Goal: Information Seeking & Learning: Check status

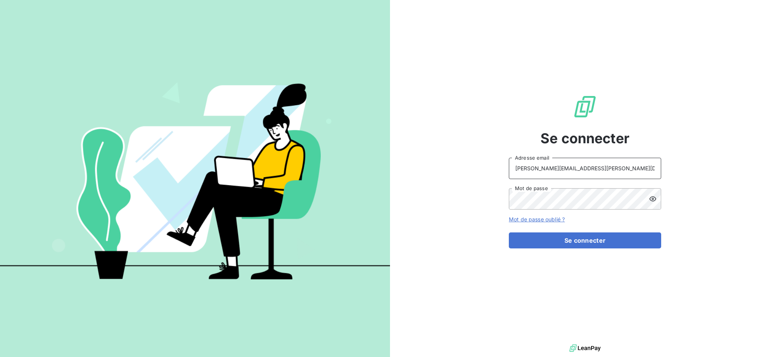
click at [598, 165] on input "[PERSON_NAME][EMAIL_ADDRESS][PERSON_NAME][DOMAIN_NAME]" at bounding box center [585, 168] width 152 height 21
type input "[EMAIL_ADDRESS][PERSON_NAME][DOMAIN_NAME]"
click at [572, 241] on button "Se connecter" at bounding box center [585, 240] width 152 height 16
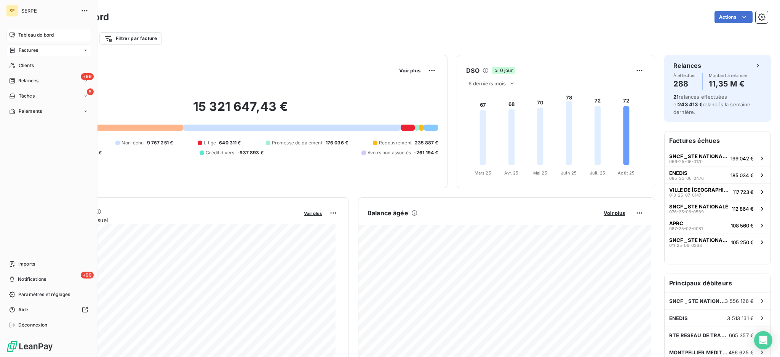
click at [26, 53] on span "Factures" at bounding box center [28, 50] width 19 height 7
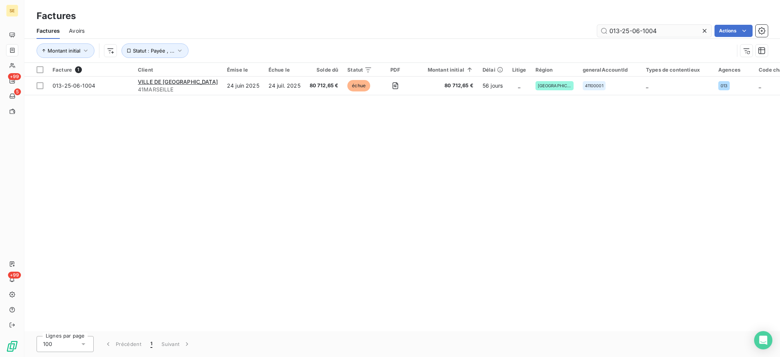
click at [665, 31] on input "013-25-06-1004" at bounding box center [654, 31] width 114 height 12
type input "0"
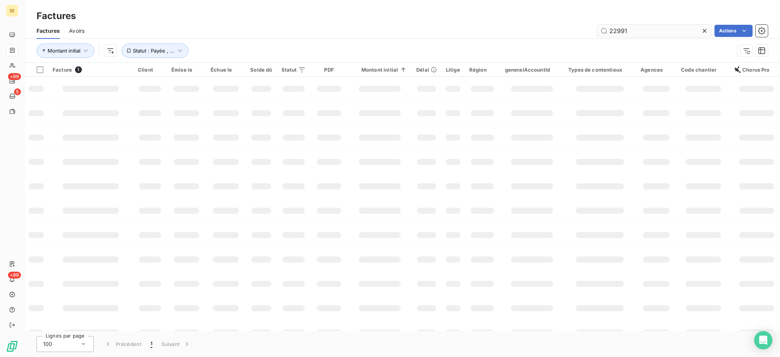
type input "22991"
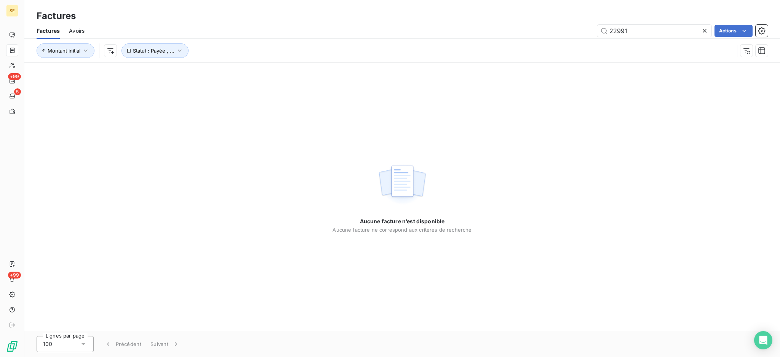
click at [701, 29] on icon at bounding box center [704, 31] width 8 height 8
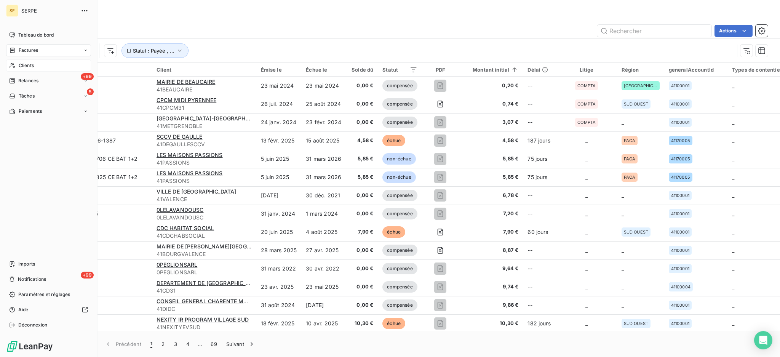
click at [29, 66] on span "Clients" at bounding box center [26, 65] width 15 height 7
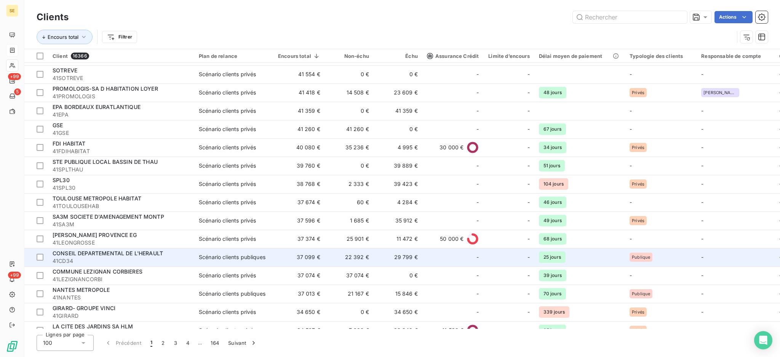
scroll to position [558, 0]
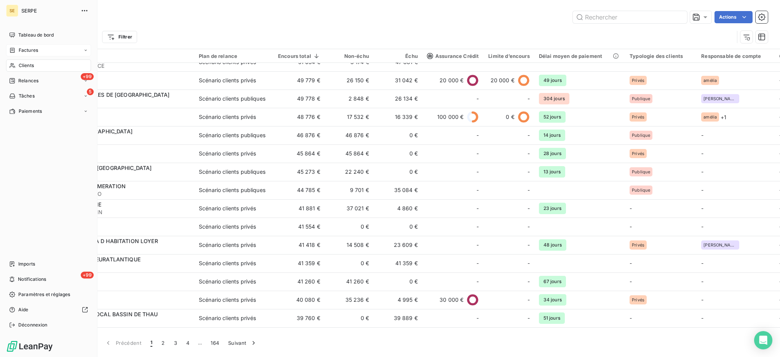
click at [38, 47] on span "Factures" at bounding box center [28, 50] width 19 height 7
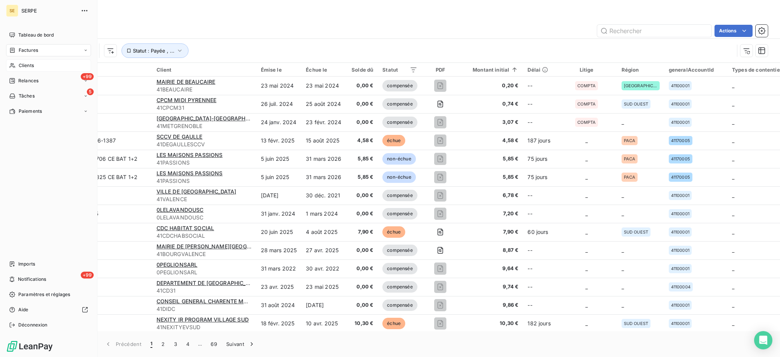
click at [29, 64] on span "Clients" at bounding box center [26, 65] width 15 height 7
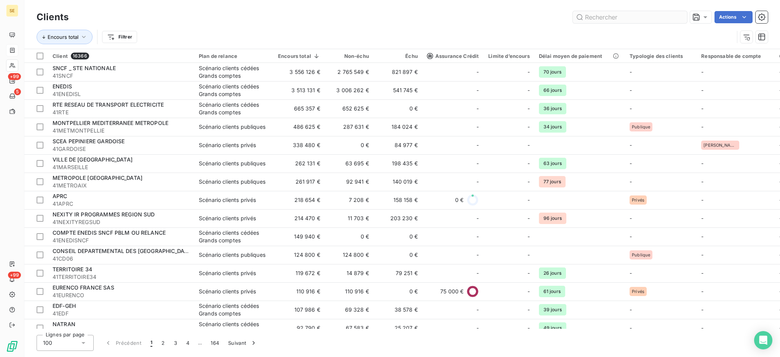
click at [619, 16] on input "text" at bounding box center [630, 17] width 114 height 12
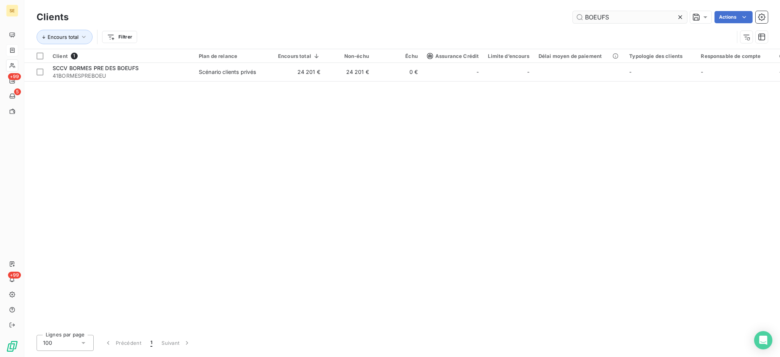
type input "BOEUFS"
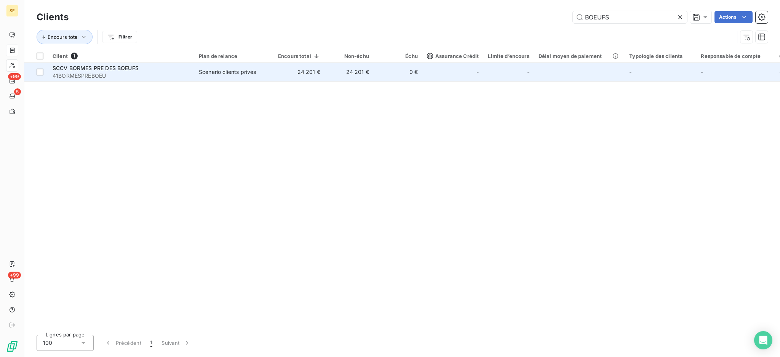
click at [126, 74] on span "41BORMESPREBOEU" at bounding box center [121, 76] width 137 height 8
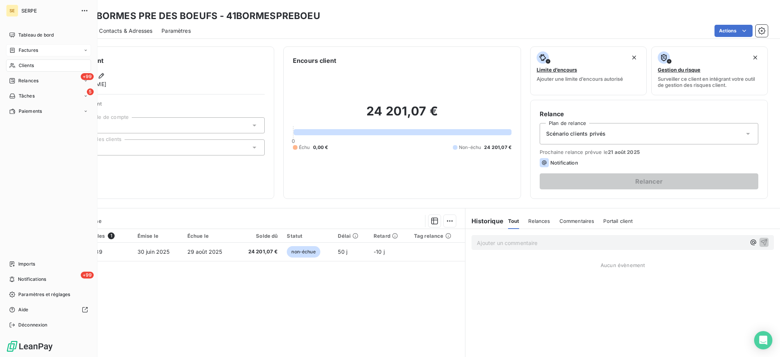
click at [23, 61] on div "Clients" at bounding box center [48, 65] width 85 height 12
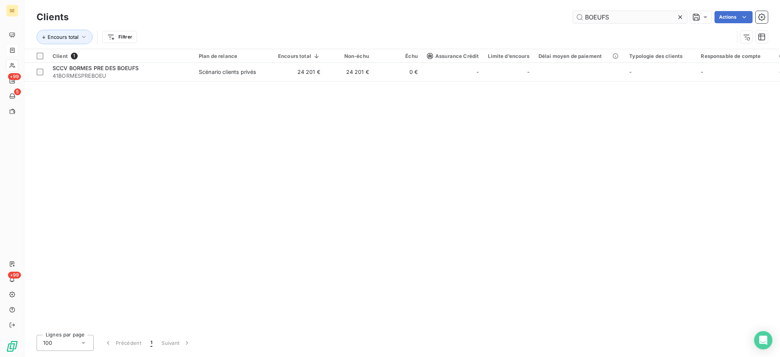
click at [619, 16] on input "BOEUFS" at bounding box center [630, 17] width 114 height 12
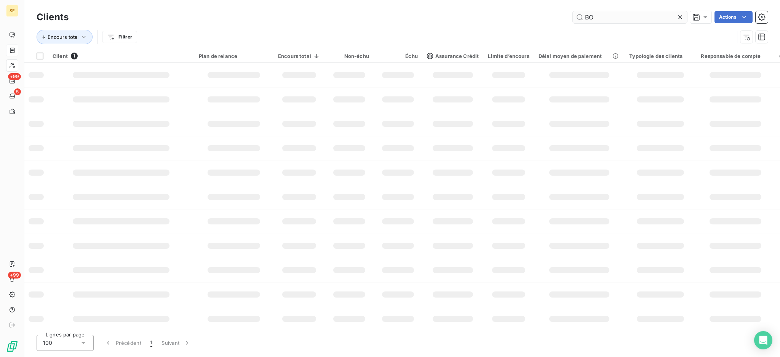
type input "B"
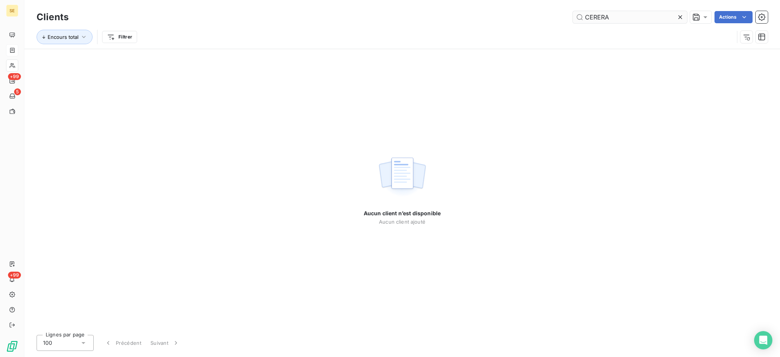
click at [592, 16] on input "CERERA" at bounding box center [630, 17] width 114 height 12
click at [622, 15] on input "CIRERA" at bounding box center [630, 17] width 114 height 12
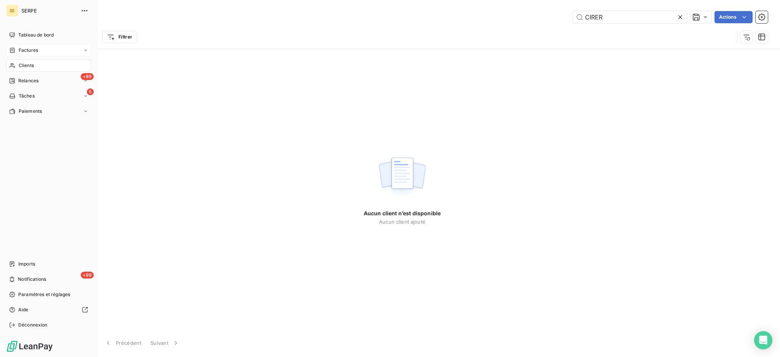
type input "CIRER"
click at [32, 52] on span "Factures" at bounding box center [28, 50] width 19 height 7
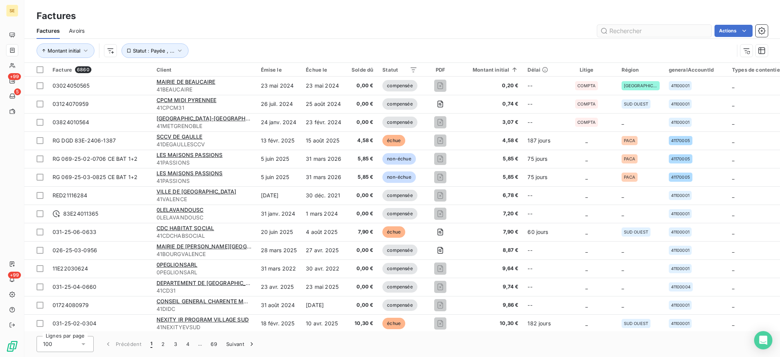
click at [691, 34] on input "text" at bounding box center [654, 31] width 114 height 12
type input "18159"
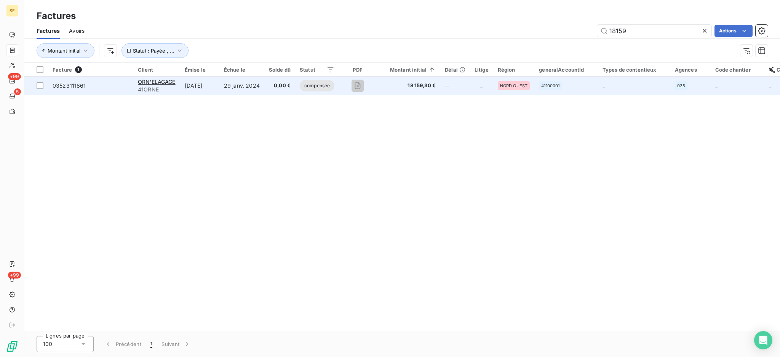
click at [179, 85] on td "ORN'ELAGAGE 41ORNE" at bounding box center [156, 86] width 47 height 18
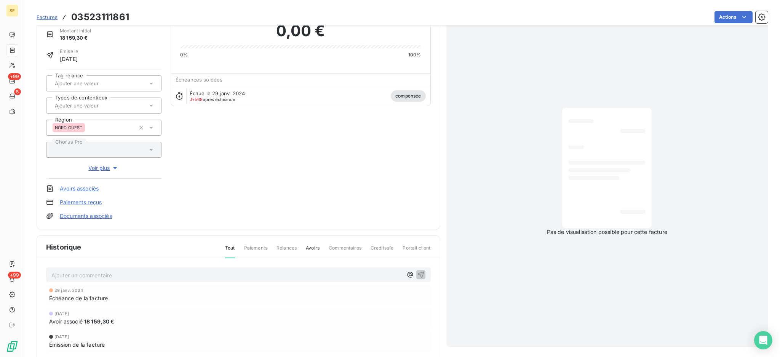
scroll to position [101, 0]
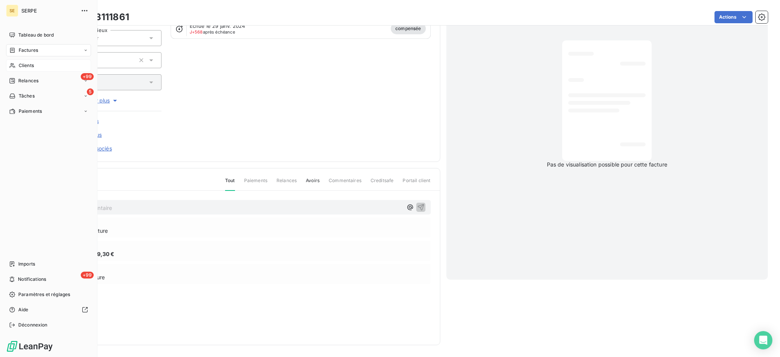
click at [24, 68] on span "Clients" at bounding box center [26, 65] width 15 height 7
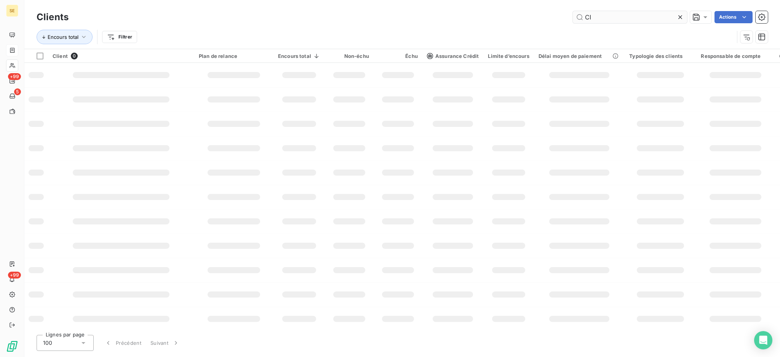
type input "C"
type input "IMODEUS"
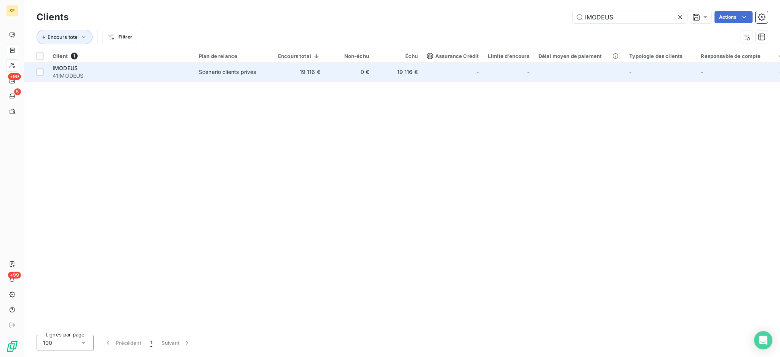
click at [301, 69] on td "19 116 €" at bounding box center [298, 72] width 51 height 18
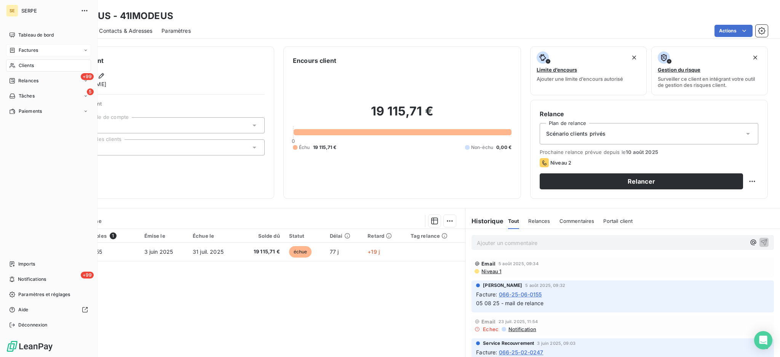
click at [25, 63] on span "Clients" at bounding box center [26, 65] width 15 height 7
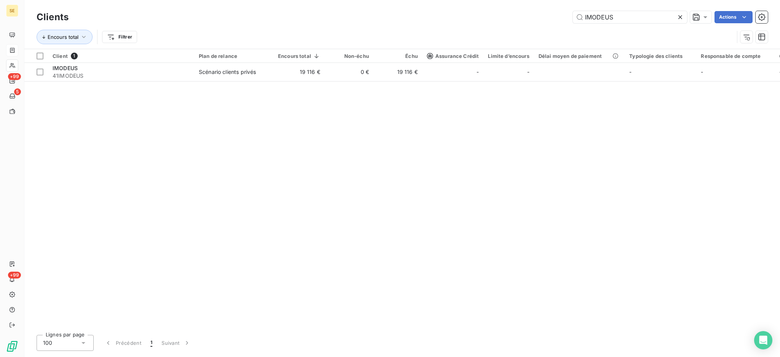
drag, startPoint x: 625, startPoint y: 18, endPoint x: 520, endPoint y: 20, distance: 105.1
click at [520, 20] on div "IMODEUS Actions" at bounding box center [423, 17] width 690 height 12
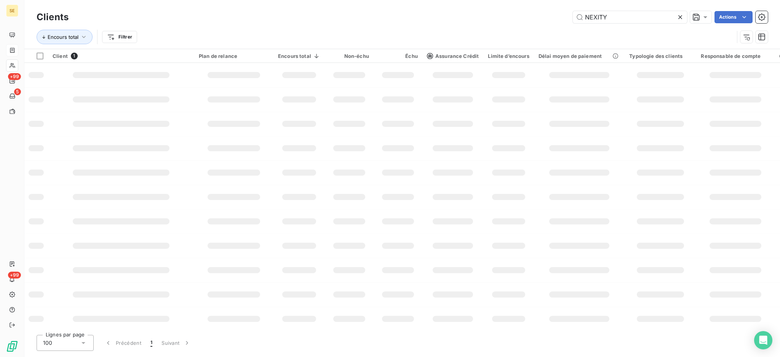
type input "NEXITY"
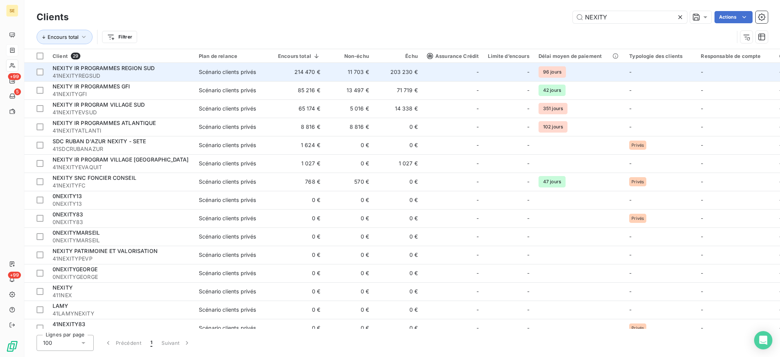
click at [312, 72] on td "214 470 €" at bounding box center [298, 72] width 51 height 18
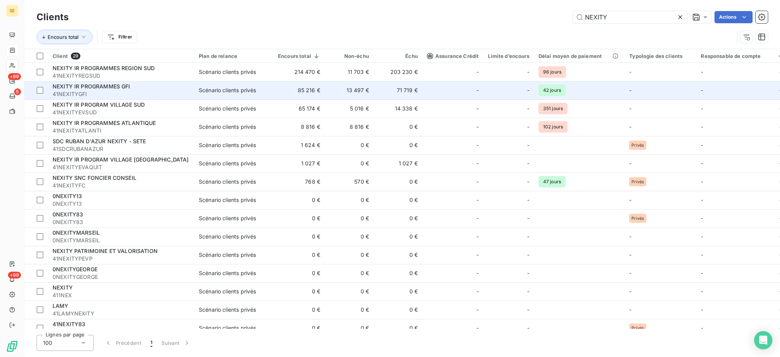
click at [218, 92] on div "Scénario clients privés" at bounding box center [227, 90] width 57 height 8
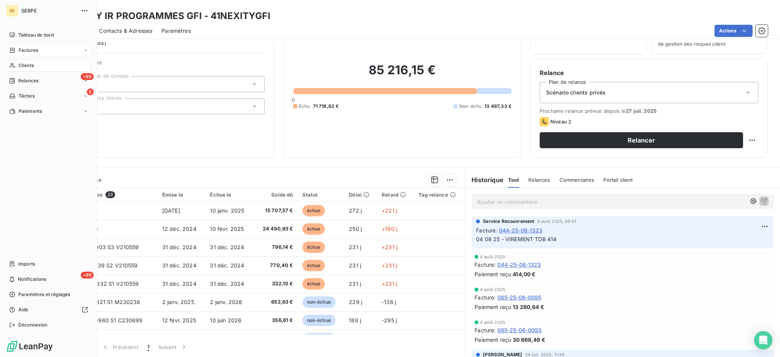
click at [32, 48] on span "Factures" at bounding box center [28, 50] width 19 height 7
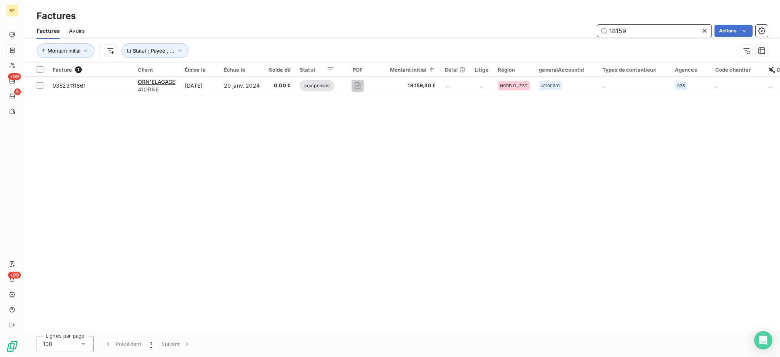
click at [657, 30] on input "18159" at bounding box center [654, 31] width 114 height 12
type input "1"
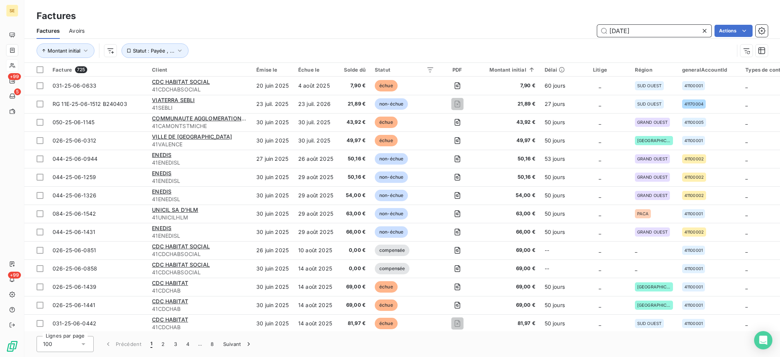
type input "[DATE]"
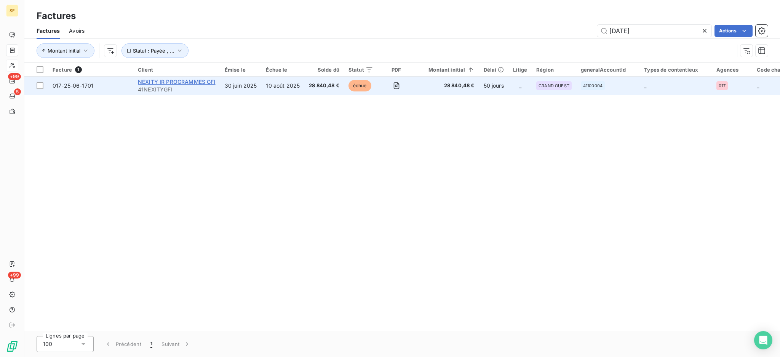
click at [189, 83] on span "NEXITY IR PROGRAMMES GFI" at bounding box center [177, 81] width 78 height 6
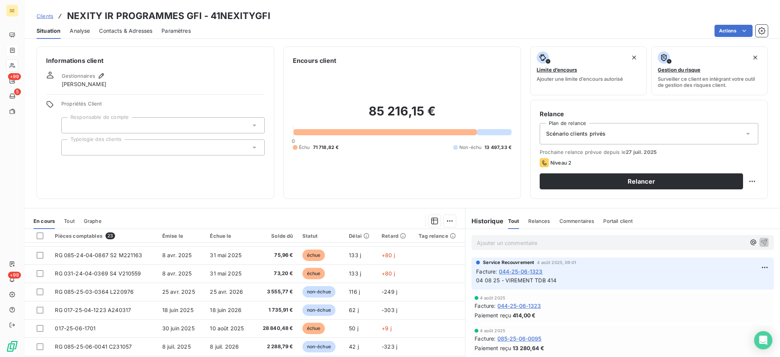
scroll to position [203, 0]
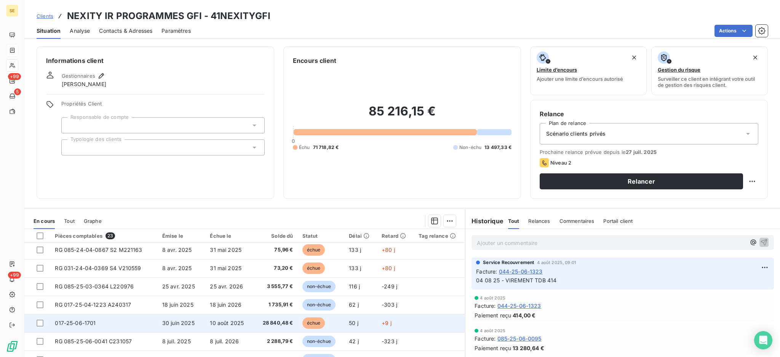
click at [217, 320] on span "10 août 2025" at bounding box center [227, 322] width 34 height 6
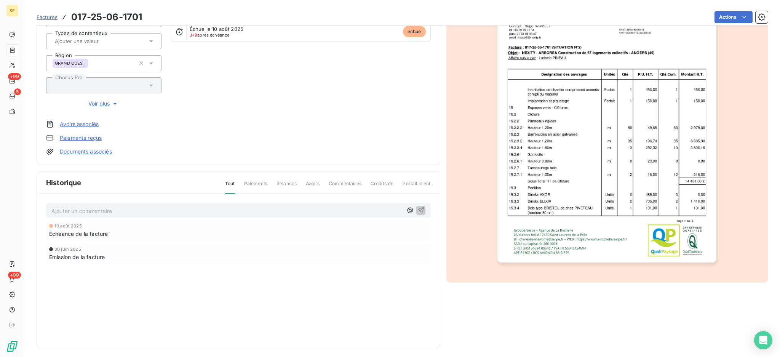
scroll to position [101, 0]
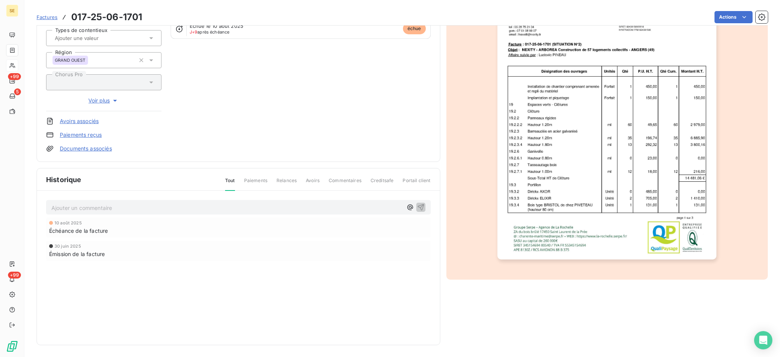
click at [100, 148] on link "Documents associés" at bounding box center [86, 149] width 52 height 8
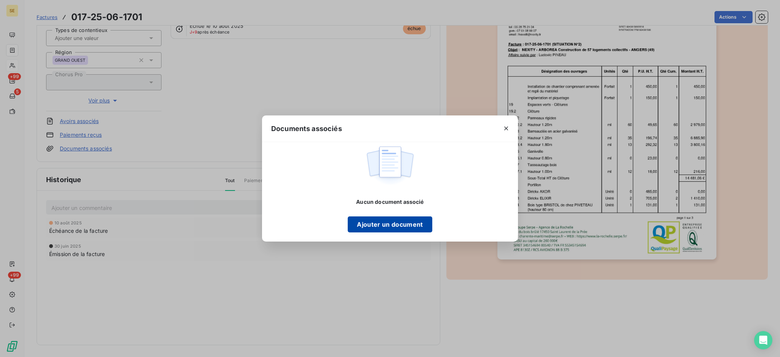
click at [402, 226] on button "Ajouter un document" at bounding box center [390, 224] width 84 height 16
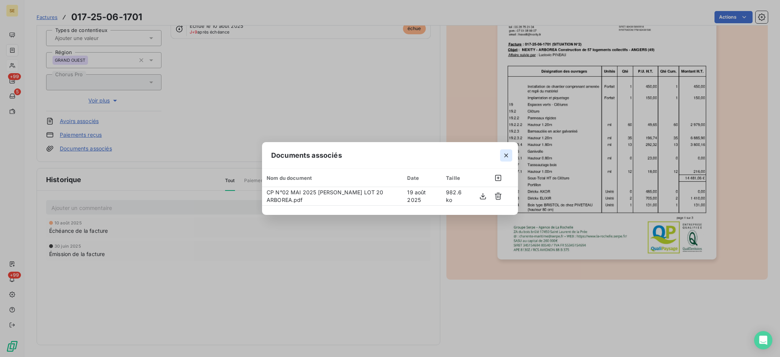
click at [507, 155] on icon "button" at bounding box center [506, 156] width 8 height 8
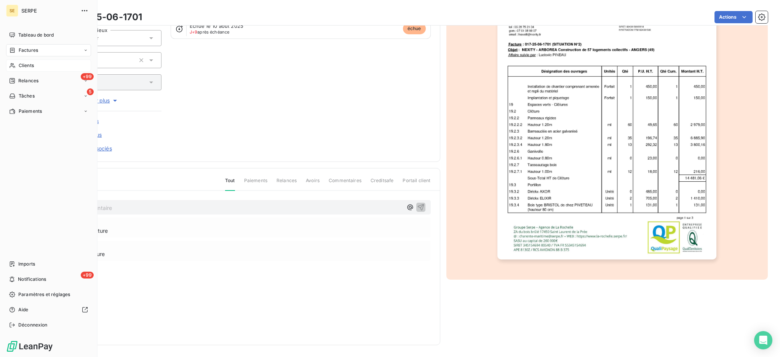
click at [29, 51] on span "Factures" at bounding box center [28, 50] width 19 height 7
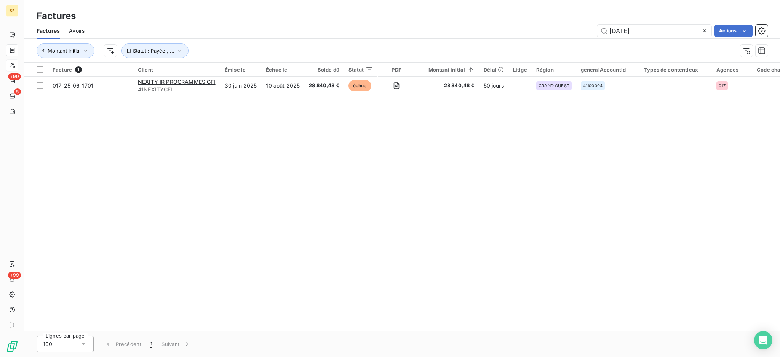
drag, startPoint x: 644, startPoint y: 31, endPoint x: 587, endPoint y: 35, distance: 56.9
click at [587, 35] on div "[DATE] Actions" at bounding box center [431, 31] width 674 height 12
type input "11880"
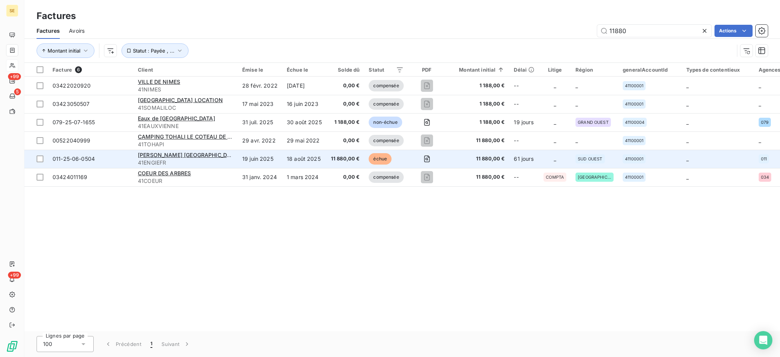
click at [168, 160] on span "41ENGIEFR" at bounding box center [185, 163] width 95 height 8
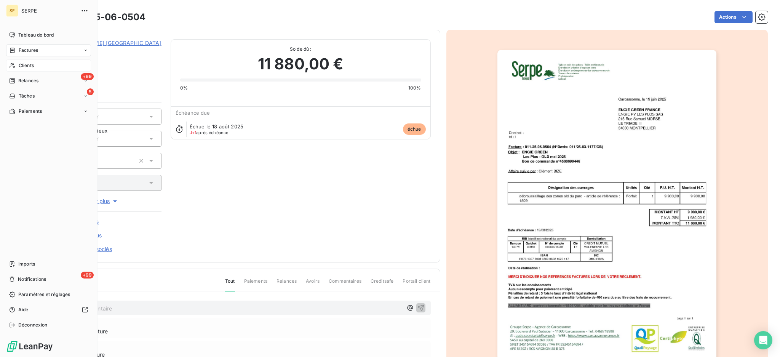
click at [26, 65] on span "Clients" at bounding box center [26, 65] width 15 height 7
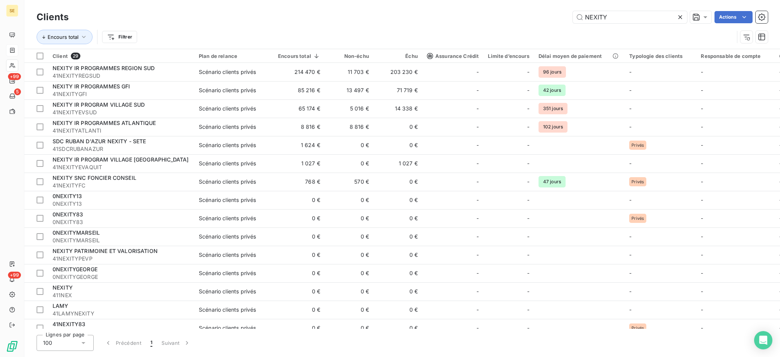
drag, startPoint x: 629, startPoint y: 19, endPoint x: 506, endPoint y: 33, distance: 124.5
click at [534, 27] on div "Clients NEXITY Actions Encours total Filtrer" at bounding box center [402, 29] width 731 height 40
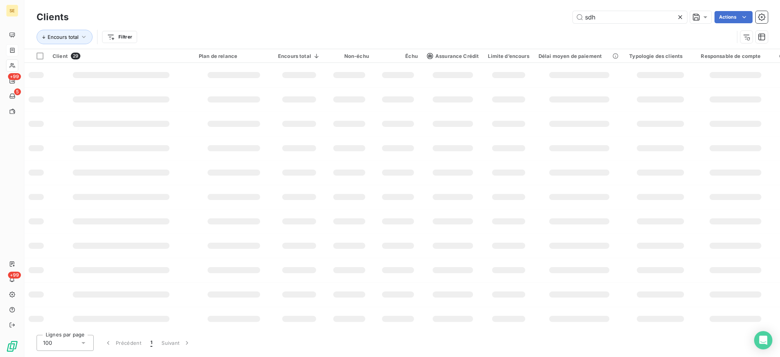
type input "sdh"
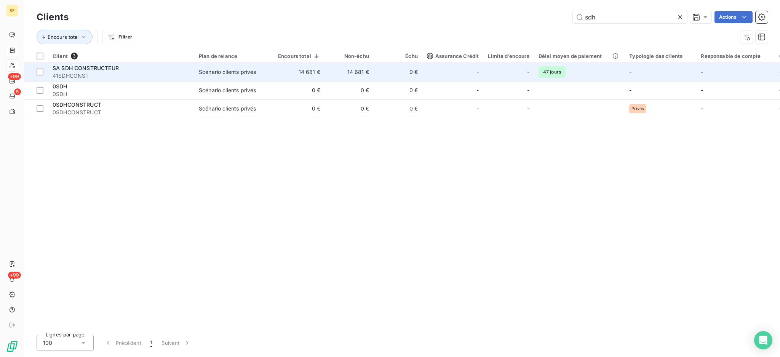
click at [316, 66] on td "14 681 €" at bounding box center [298, 72] width 51 height 18
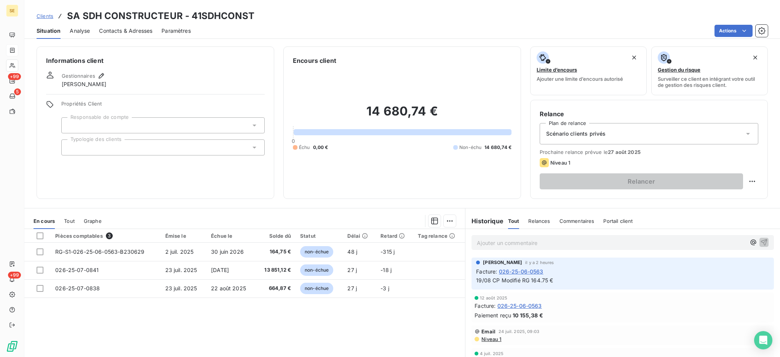
click at [239, 167] on div "Informations client Gestionnaires [PERSON_NAME] Propriétés Client Responsable d…" at bounding box center [156, 122] width 238 height 152
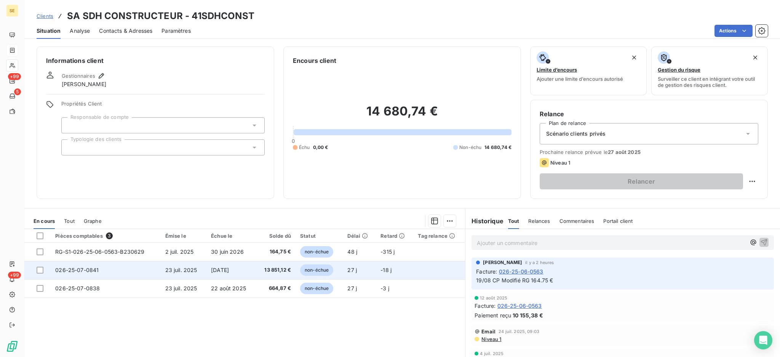
click at [220, 267] on span "[DATE]" at bounding box center [220, 269] width 18 height 6
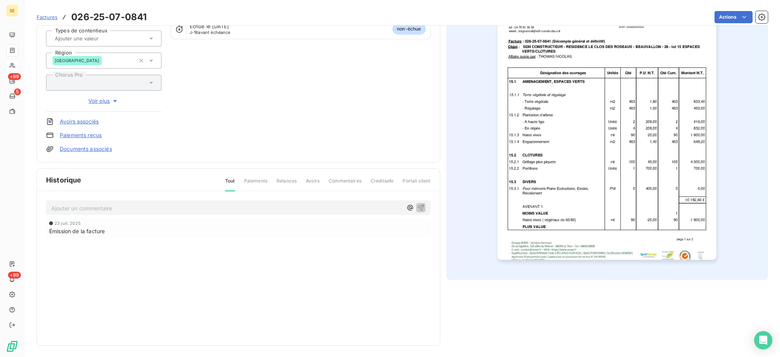
scroll to position [101, 0]
click at [580, 228] on img "button" at bounding box center [606, 104] width 219 height 310
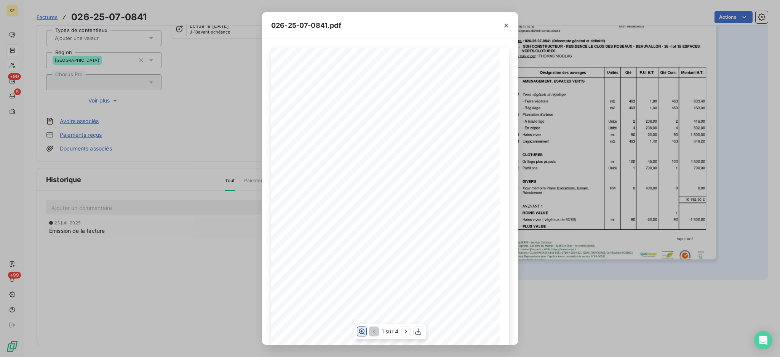
click at [361, 331] on icon "button" at bounding box center [362, 331] width 6 height 6
click at [404, 331] on icon "button" at bounding box center [406, 331] width 8 height 8
click at [404, 331] on icon "button" at bounding box center [407, 331] width 8 height 8
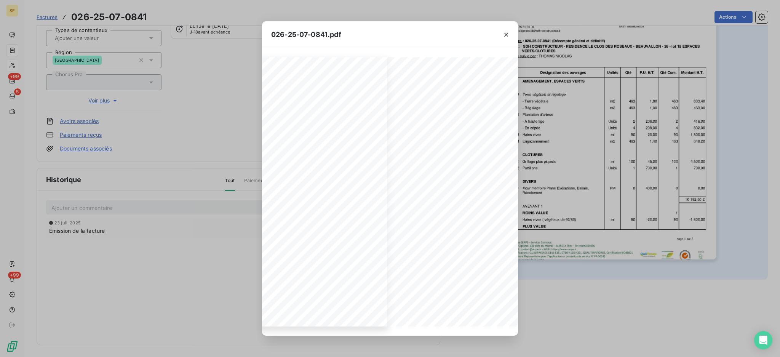
scroll to position [0, 133]
click at [504, 29] on button "button" at bounding box center [506, 35] width 12 height 12
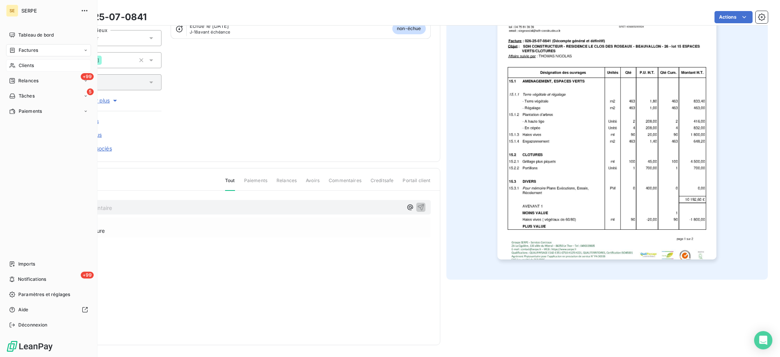
click at [22, 67] on span "Clients" at bounding box center [26, 65] width 15 height 7
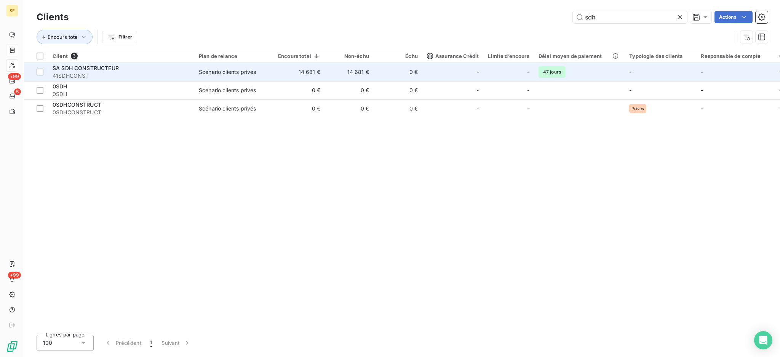
click at [102, 73] on span "41SDHCONST" at bounding box center [121, 76] width 137 height 8
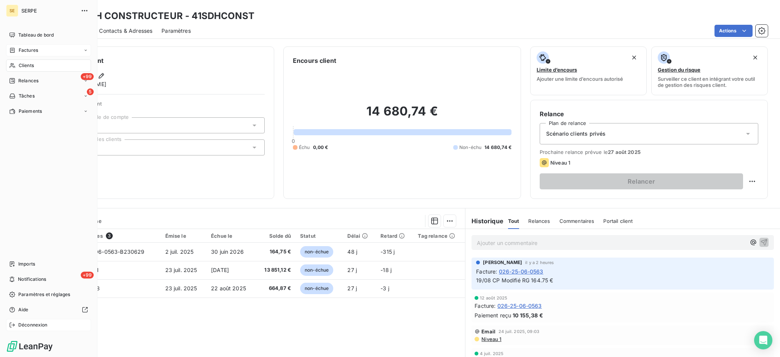
drag, startPoint x: 33, startPoint y: 321, endPoint x: 33, endPoint y: 324, distance: 3.8
click at [33, 323] on div "Déconnexion" at bounding box center [48, 325] width 85 height 12
